Goal: Navigation & Orientation: Find specific page/section

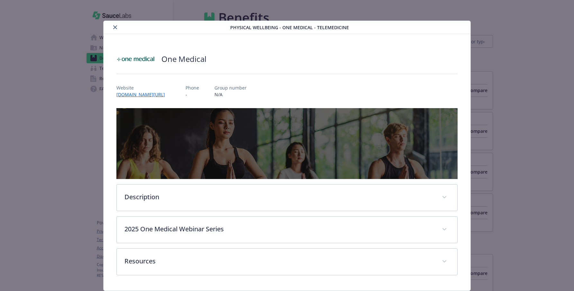
click at [113, 28] on icon "close" at bounding box center [115, 27] width 4 height 4
